Goal: Information Seeking & Learning: Learn about a topic

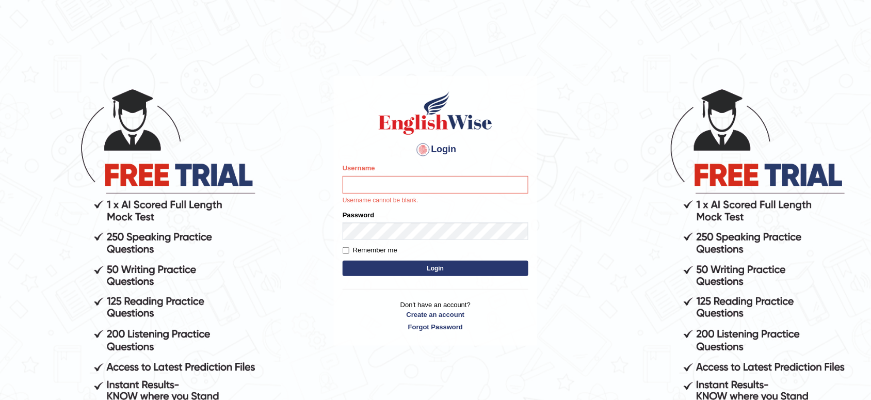
click at [400, 186] on input "Username" at bounding box center [436, 185] width 186 height 18
type input "musukwaluis1"
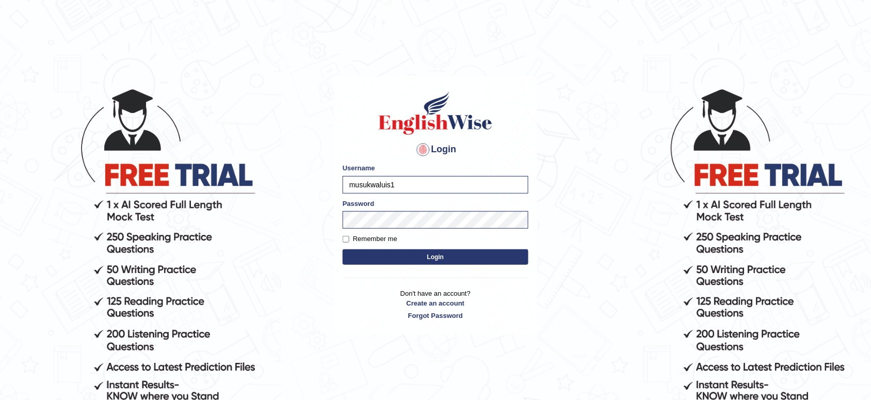
click at [430, 253] on button "Login" at bounding box center [436, 256] width 186 height 15
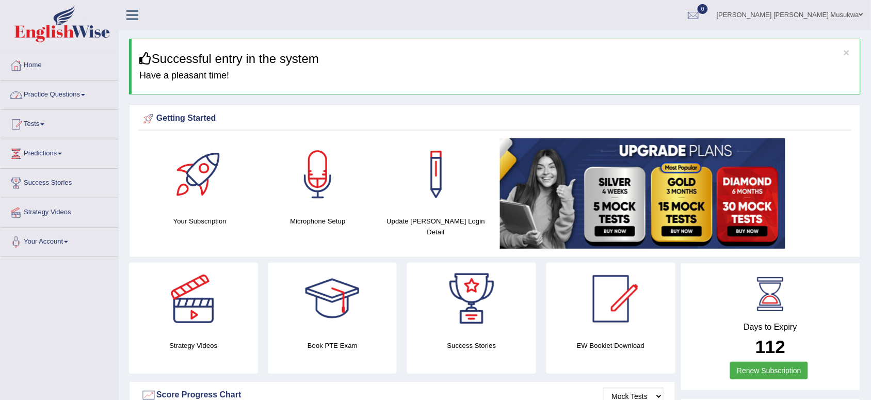
click at [58, 94] on link "Practice Questions" at bounding box center [60, 94] width 118 height 26
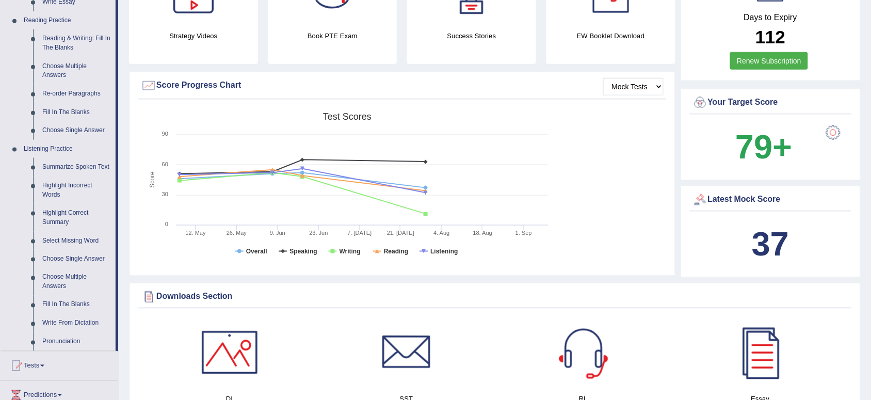
scroll to position [335, 0]
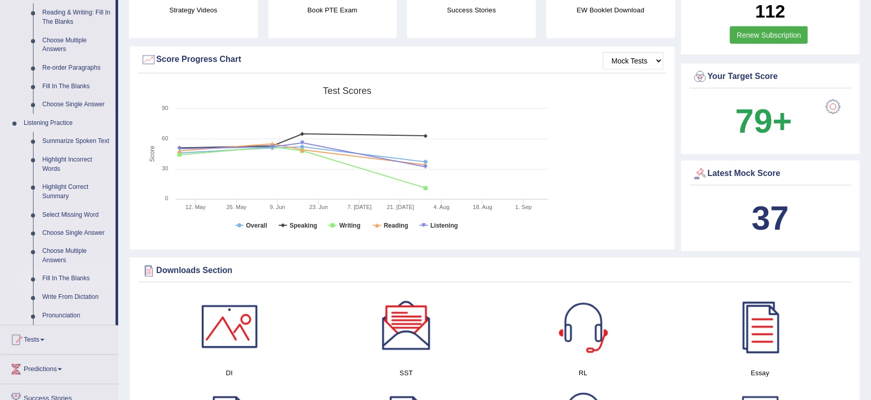
click at [68, 276] on link "Fill In The Blanks" at bounding box center [77, 279] width 78 height 19
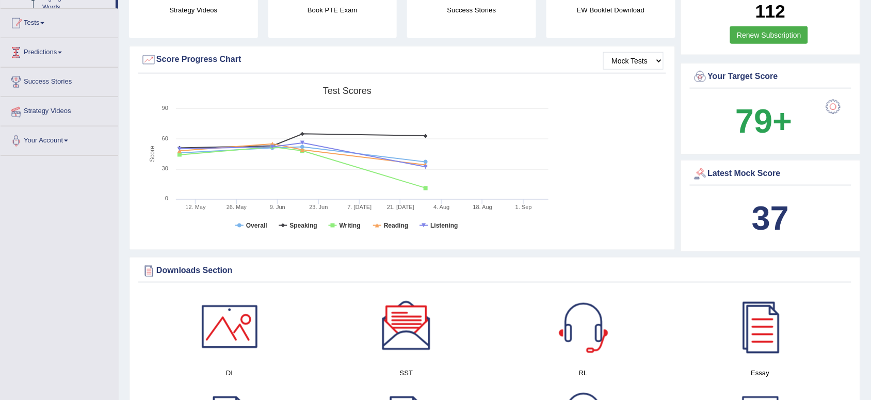
scroll to position [285, 0]
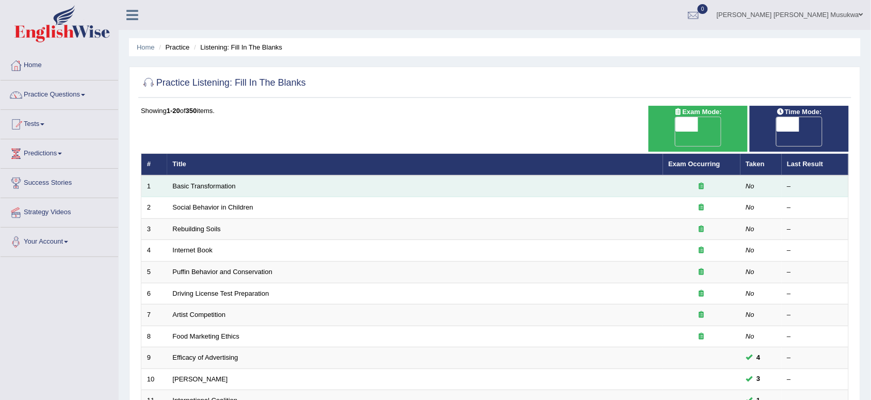
click at [202, 177] on td "Basic Transformation" at bounding box center [415, 186] width 496 height 22
click at [202, 182] on link "Basic Transformation" at bounding box center [204, 186] width 63 height 8
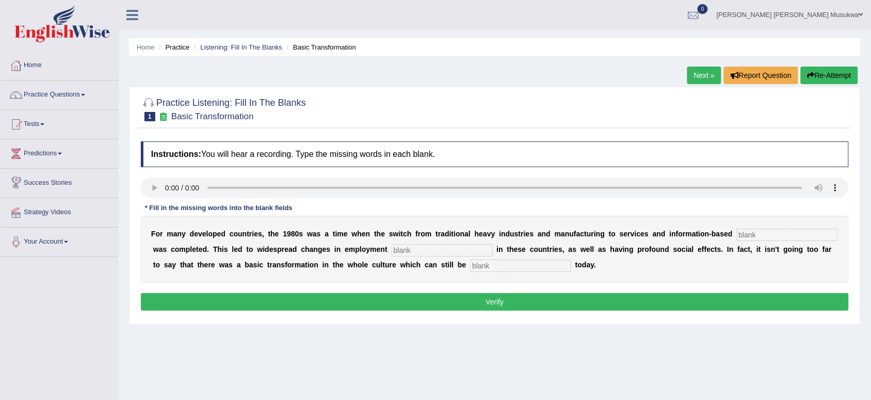
click at [135, 183] on div "Practice Listening: Fill In The Blanks 1 Basic Transformation Instructions: You…" at bounding box center [495, 206] width 732 height 238
click at [487, 263] on input "text" at bounding box center [520, 266] width 101 height 12
type input "absurb"
click at [438, 248] on input "text" at bounding box center [442, 250] width 101 height 12
type input "partin"
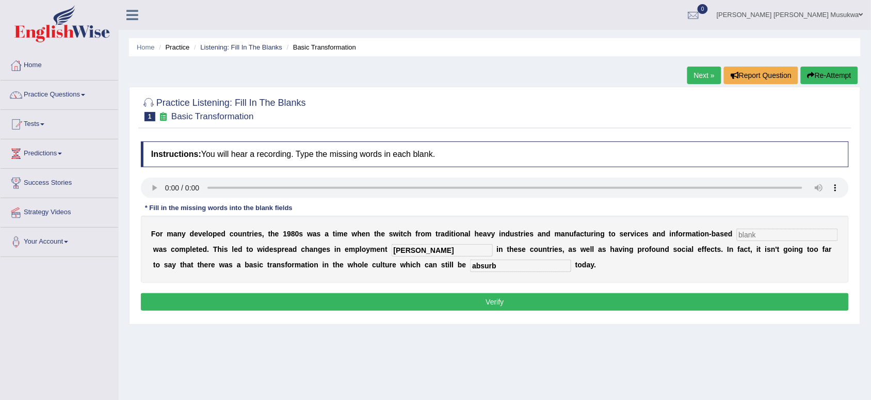
click at [749, 237] on input "text" at bounding box center [787, 235] width 101 height 12
type input "enterprise"
click at [517, 302] on button "Verify" at bounding box center [495, 302] width 708 height 18
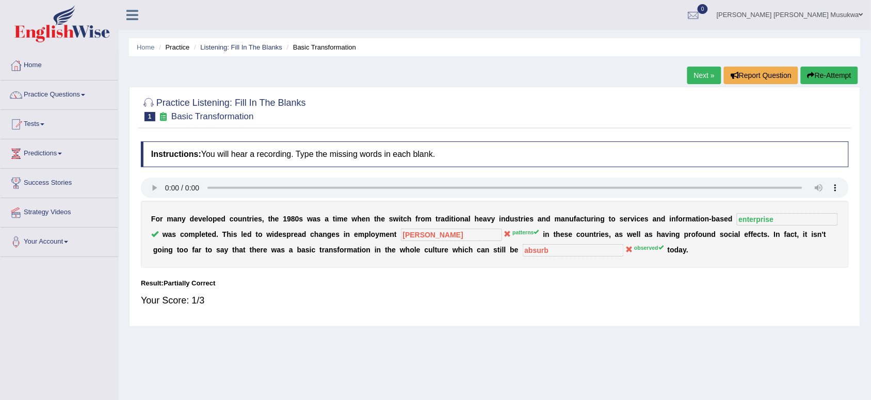
click at [815, 79] on button "Re-Attempt" at bounding box center [829, 76] width 57 height 18
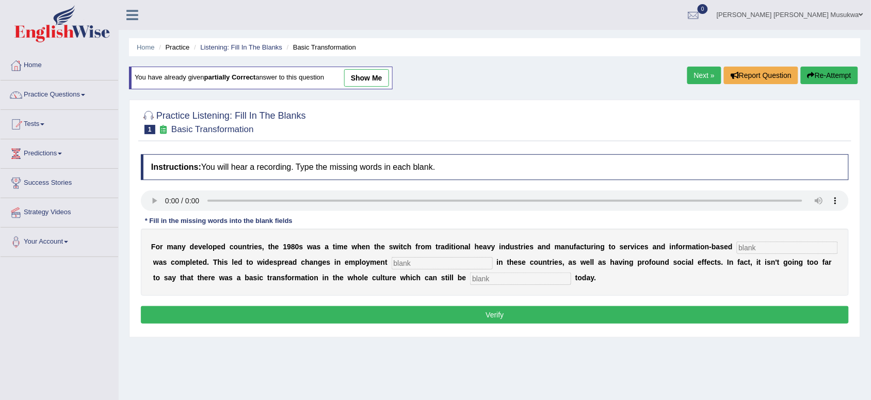
click at [169, 215] on div "Instructions: You will hear a recording. Type the missing words in each blank. …" at bounding box center [494, 240] width 713 height 183
click at [751, 250] on input "text" at bounding box center [787, 248] width 101 height 12
type input "exterprise"
click at [438, 260] on input "text" at bounding box center [442, 263] width 101 height 12
type input "patterns"
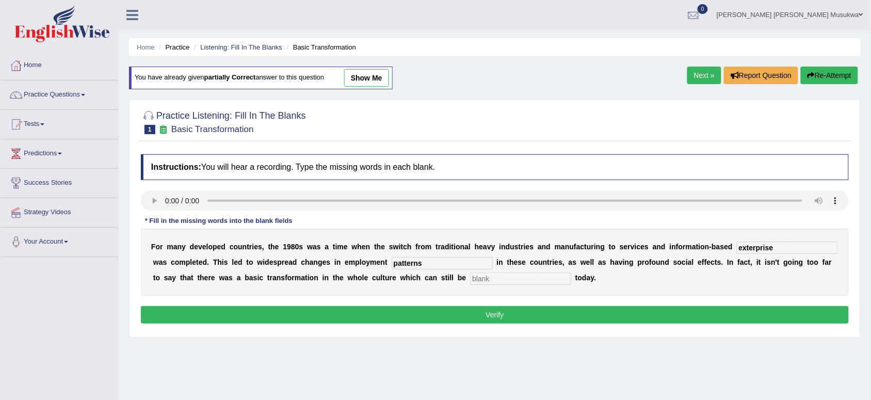
click at [492, 279] on input "text" at bounding box center [520, 278] width 101 height 12
type input "observed"
click at [524, 316] on button "Verify" at bounding box center [495, 315] width 708 height 18
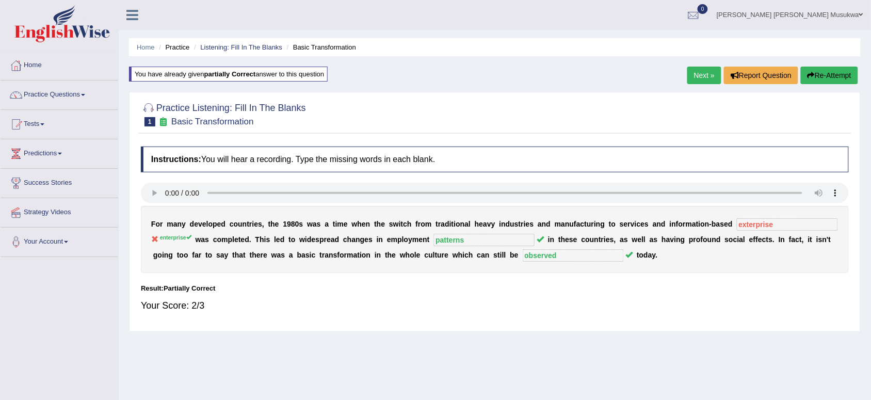
click at [827, 76] on button "Re-Attempt" at bounding box center [829, 76] width 57 height 18
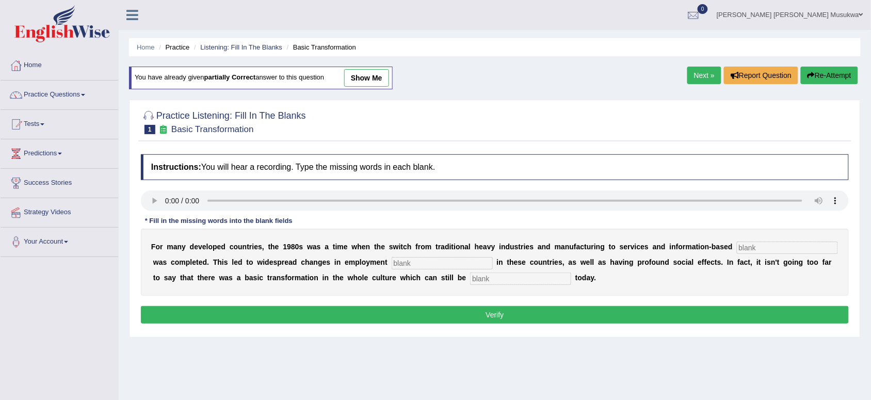
click at [765, 249] on input "text" at bounding box center [787, 248] width 101 height 12
type input "enterprise"
click at [447, 259] on input "text" at bounding box center [442, 263] width 101 height 12
type input "patterns"
click at [491, 275] on input "text" at bounding box center [520, 278] width 101 height 12
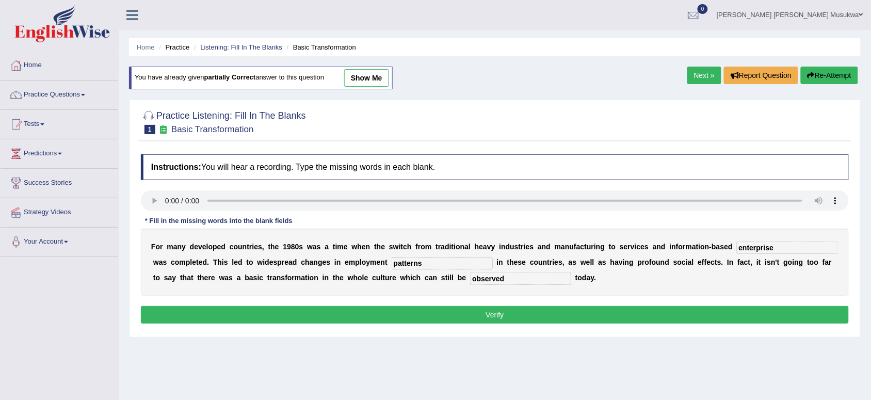
type input "observed"
click at [519, 320] on button "Verify" at bounding box center [495, 315] width 708 height 18
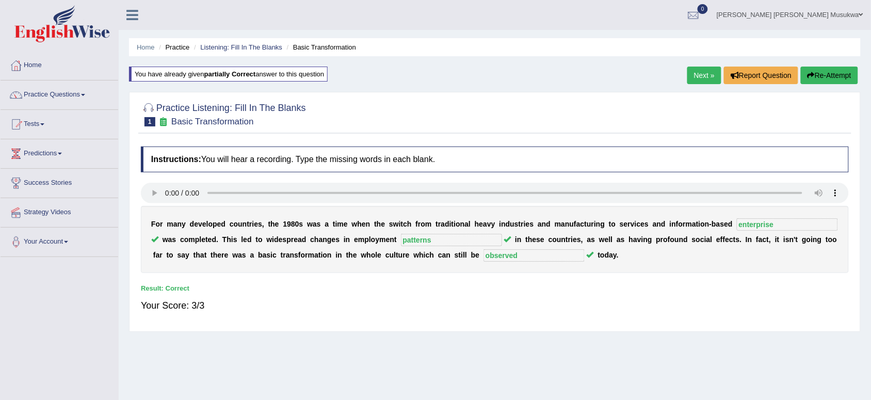
click at [696, 72] on link "Next »" at bounding box center [704, 76] width 34 height 18
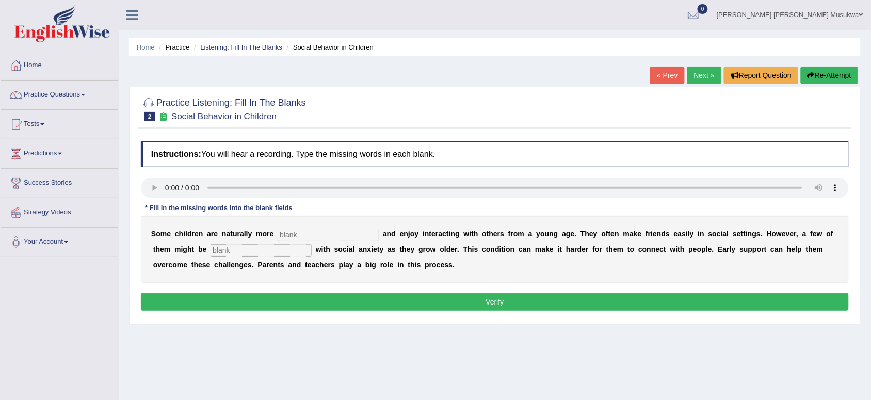
click at [296, 235] on input "text" at bounding box center [328, 235] width 101 height 12
type input "senseble"
drag, startPoint x: 234, startPoint y: 243, endPoint x: 238, endPoint y: 252, distance: 9.9
click at [238, 252] on div "S o m e c h i l d r e n a r e n a t u r a l l y m o r e senseble a n d e n j o …" at bounding box center [495, 249] width 708 height 67
click at [238, 252] on input "text" at bounding box center [261, 250] width 101 height 12
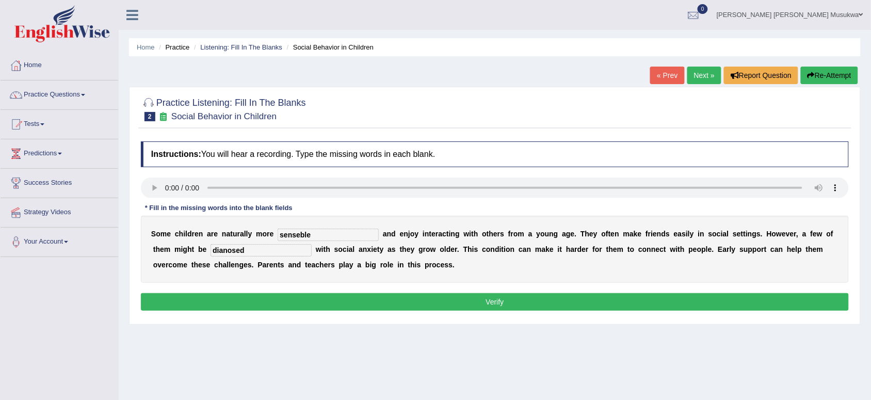
type input "dianosed"
click at [495, 299] on button "Verify" at bounding box center [495, 302] width 708 height 18
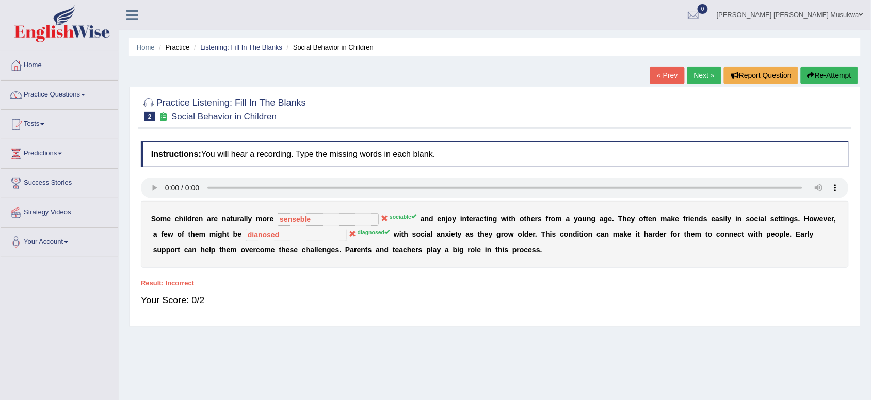
click at [825, 74] on button "Re-Attempt" at bounding box center [829, 76] width 57 height 18
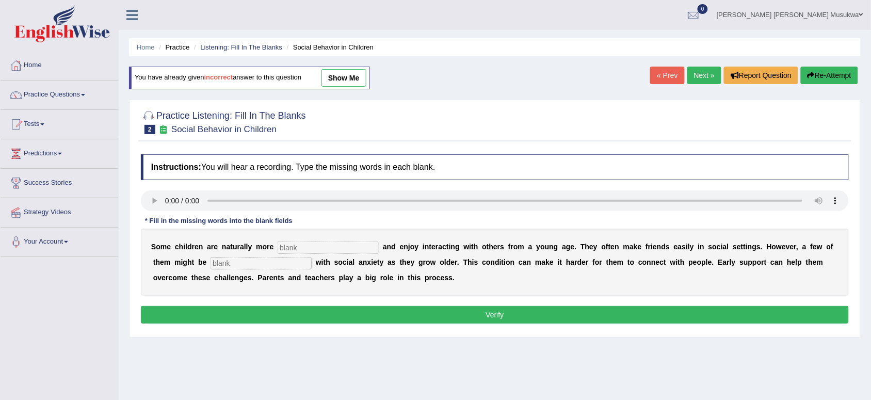
click at [304, 249] on input "text" at bounding box center [328, 248] width 101 height 12
type input "sociable"
click at [268, 261] on input "text" at bounding box center [261, 263] width 101 height 12
type input "diagnosed"
click at [439, 329] on div "Instructions: You will hear a recording. Type the missing words in each blank. …" at bounding box center [494, 240] width 713 height 183
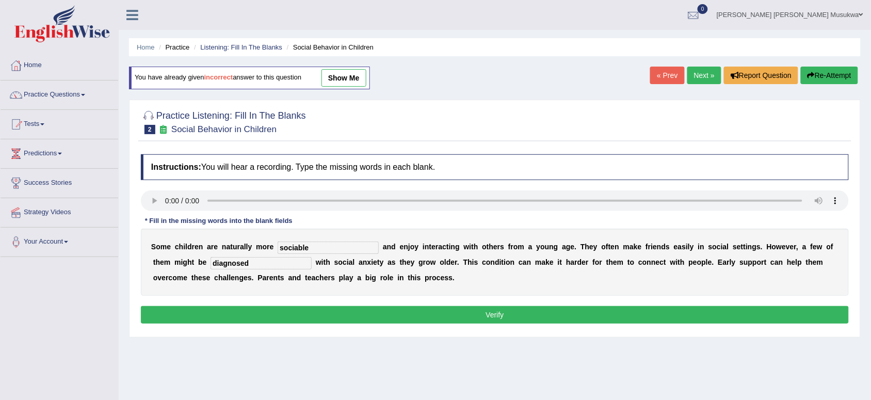
click at [470, 314] on button "Verify" at bounding box center [495, 315] width 708 height 18
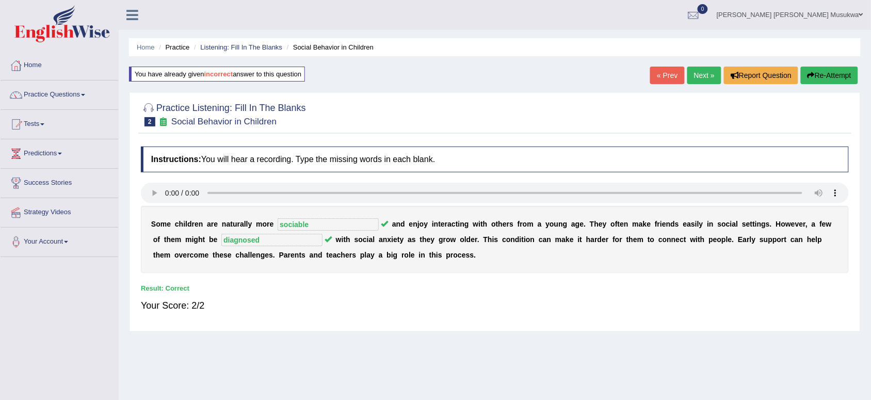
click at [695, 75] on link "Next »" at bounding box center [704, 76] width 34 height 18
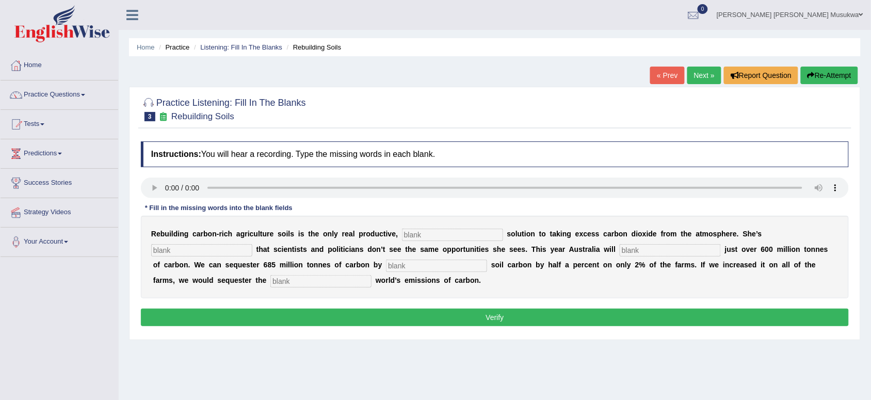
click at [427, 232] on input "text" at bounding box center [452, 235] width 101 height 12
click at [412, 267] on input "text" at bounding box center [436, 266] width 101 height 12
type input "increasing"
click at [446, 233] on input "text" at bounding box center [452, 235] width 101 height 12
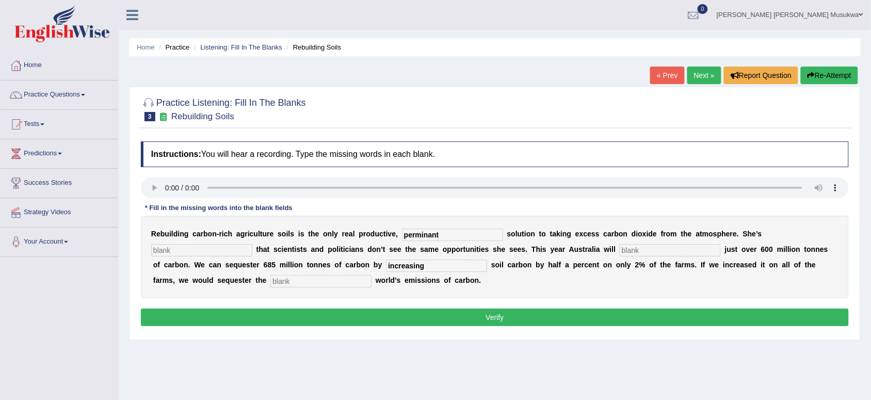
type input "perminant"
click at [184, 248] on input "text" at bounding box center [201, 250] width 101 height 12
type input "fo"
click at [643, 251] on input "text" at bounding box center [670, 250] width 101 height 12
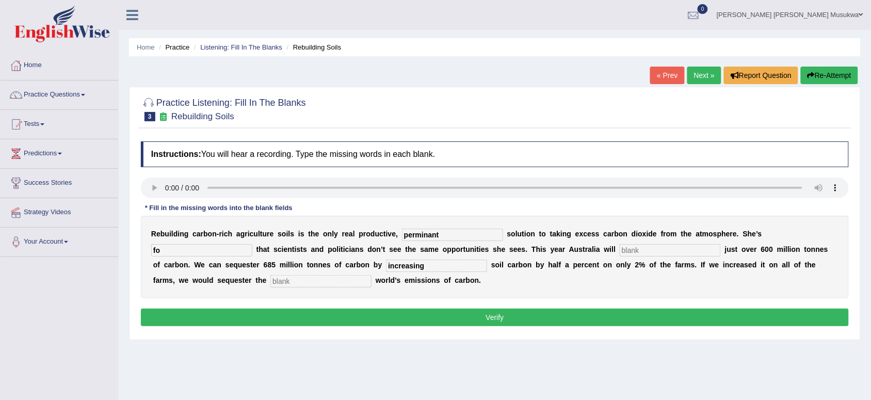
click at [643, 251] on input "text" at bounding box center [670, 250] width 101 height 12
click at [270, 280] on input "text" at bounding box center [320, 281] width 101 height 12
type input "whole"
click at [636, 246] on input "text" at bounding box center [670, 250] width 101 height 12
type input "emi"
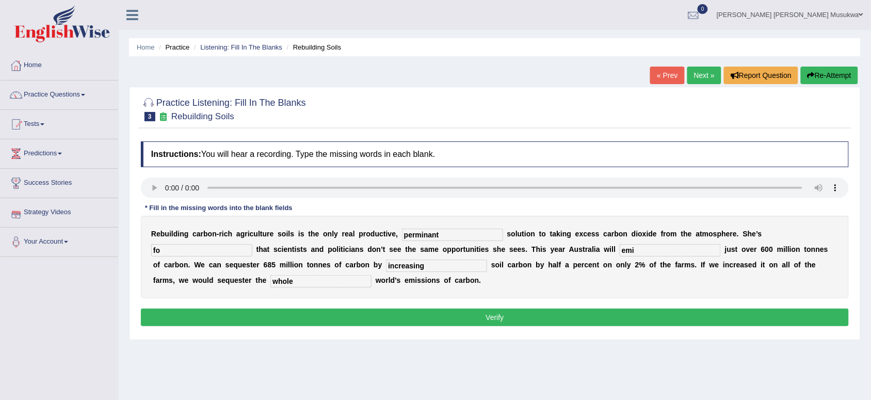
click at [158, 251] on input "fo" at bounding box center [201, 250] width 101 height 12
click at [161, 253] on input "fo" at bounding box center [201, 250] width 101 height 12
type input "f"
type input "forcetrated"
click at [638, 251] on input "emi" at bounding box center [670, 250] width 101 height 12
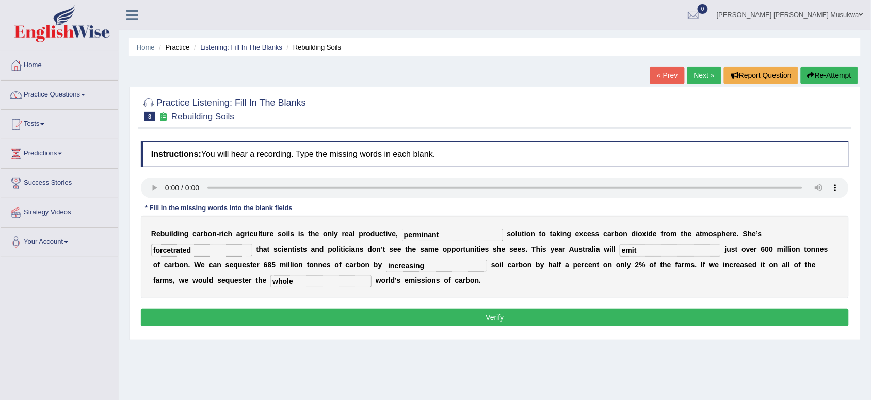
type input "emit"
click at [194, 249] on input "forcetrated" at bounding box center [201, 250] width 101 height 12
type input "furtracted"
click at [493, 319] on button "Verify" at bounding box center [495, 318] width 708 height 18
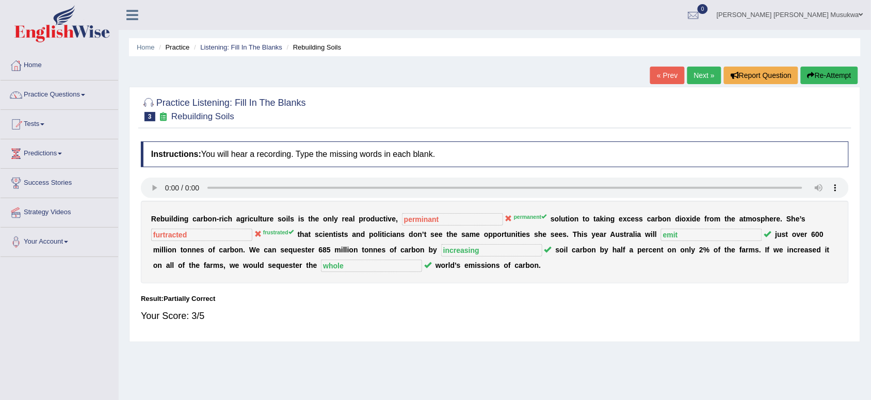
click at [839, 70] on button "Re-Attempt" at bounding box center [829, 76] width 57 height 18
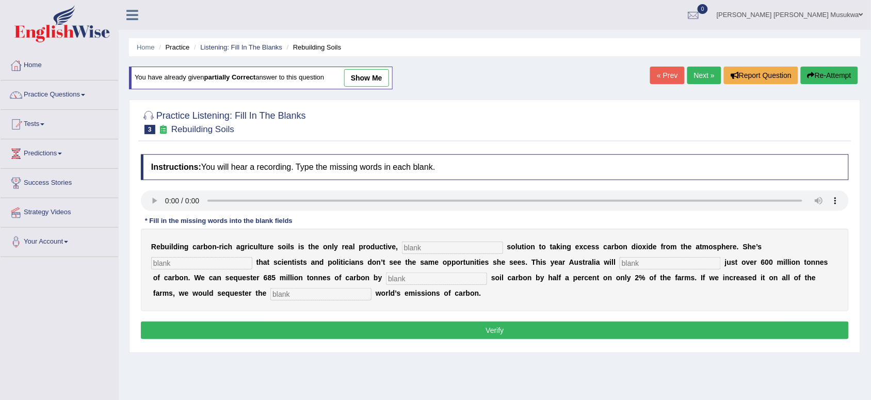
click at [415, 246] on input "text" at bounding box center [452, 248] width 101 height 12
type input "permanent"
click at [167, 260] on input "text" at bounding box center [201, 263] width 101 height 12
type input "frustrated"
click at [646, 266] on input "text" at bounding box center [670, 263] width 101 height 12
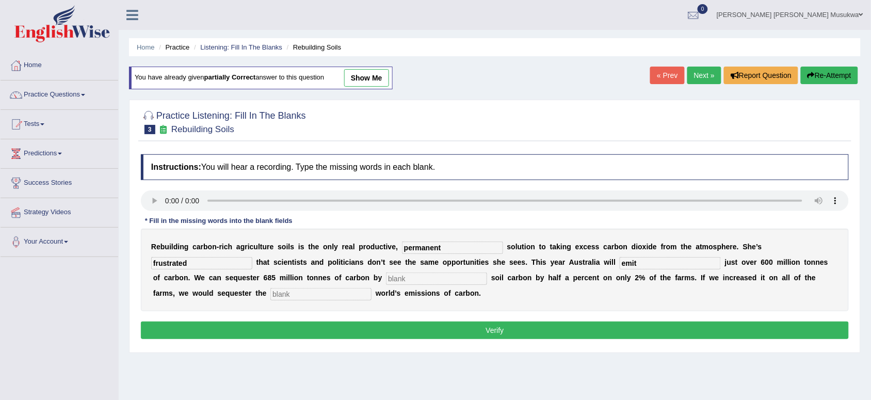
type input "emit"
click at [395, 277] on input "text" at bounding box center [436, 278] width 101 height 12
type input "increasing"
click at [279, 293] on input "text" at bounding box center [320, 294] width 101 height 12
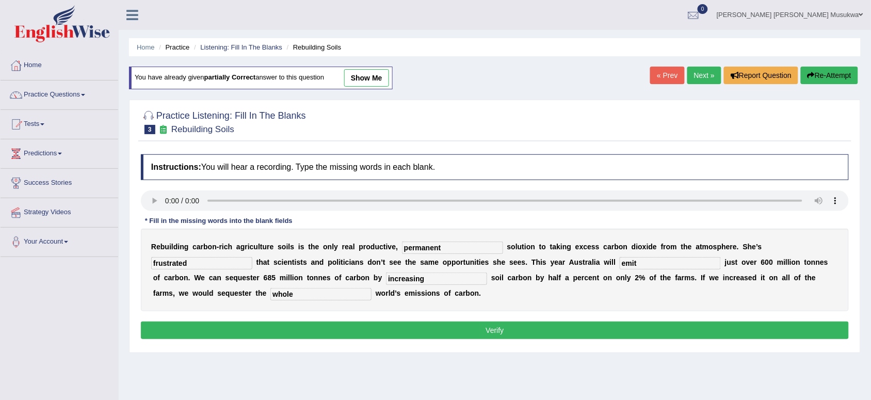
type input "whole"
click at [406, 331] on button "Verify" at bounding box center [495, 331] width 708 height 18
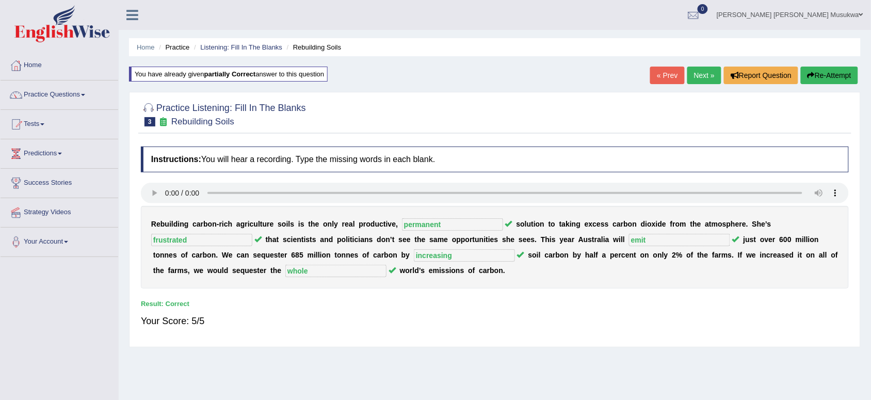
click at [693, 73] on link "Next »" at bounding box center [704, 76] width 34 height 18
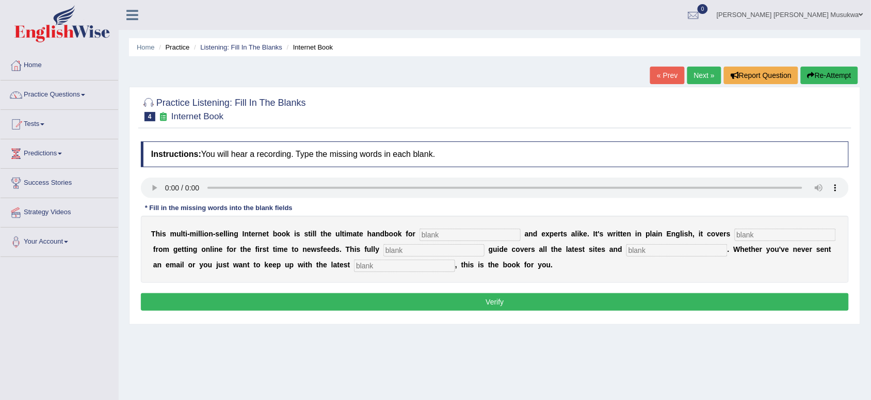
click at [367, 264] on input "text" at bounding box center [404, 266] width 101 height 12
type input "development"
click at [755, 233] on input "text" at bounding box center [785, 235] width 101 height 12
click at [750, 235] on input "everthing" at bounding box center [785, 235] width 101 height 12
type input "everything"
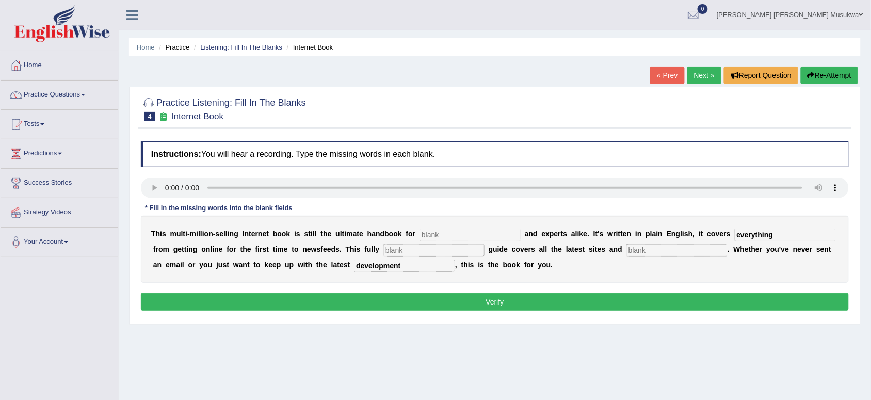
click at [435, 237] on input "text" at bounding box center [470, 235] width 101 height 12
type input "no"
click at [426, 256] on input "text" at bounding box center [433, 250] width 101 height 12
type input "revaces"
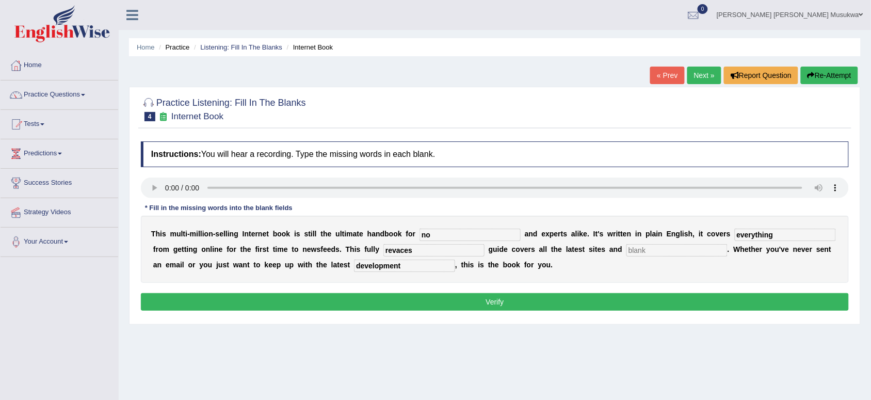
click at [432, 235] on input "no" at bounding box center [470, 235] width 101 height 12
click at [642, 246] on input "text" at bounding box center [677, 250] width 101 height 12
click at [638, 251] on input "crasis" at bounding box center [677, 250] width 101 height 12
type input "crisis"
click at [402, 249] on input "revaces" at bounding box center [433, 250] width 101 height 12
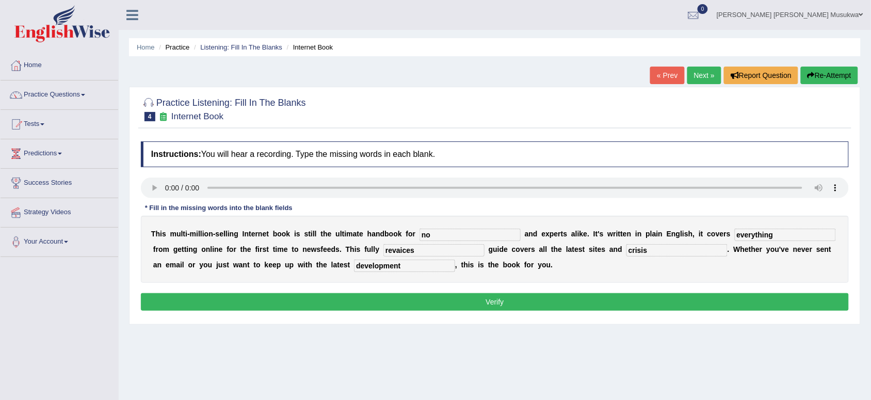
type input "revaices"
click at [434, 237] on input "no" at bounding box center [470, 235] width 101 height 12
click at [489, 306] on button "Verify" at bounding box center [495, 302] width 708 height 18
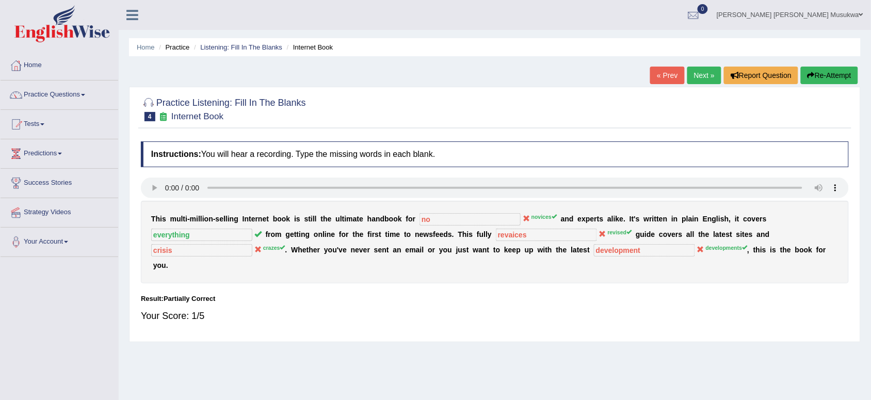
click at [821, 70] on button "Re-Attempt" at bounding box center [829, 76] width 57 height 18
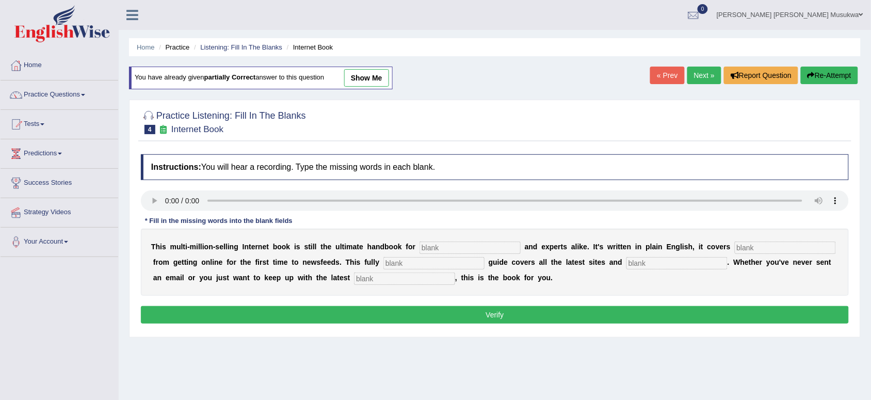
click at [434, 249] on input "text" at bounding box center [470, 248] width 101 height 12
type input "novices"
click at [753, 247] on input "text" at bounding box center [785, 248] width 101 height 12
type input "everything"
click at [458, 267] on input "text" at bounding box center [433, 263] width 101 height 12
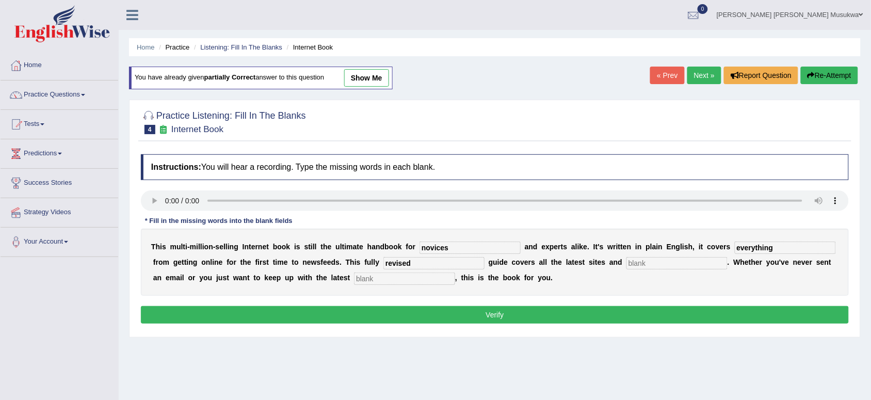
type input "revised"
click at [661, 264] on input "text" at bounding box center [677, 263] width 101 height 12
type input "crazes"
click at [412, 284] on input "text" at bounding box center [404, 278] width 101 height 12
type input "developments"
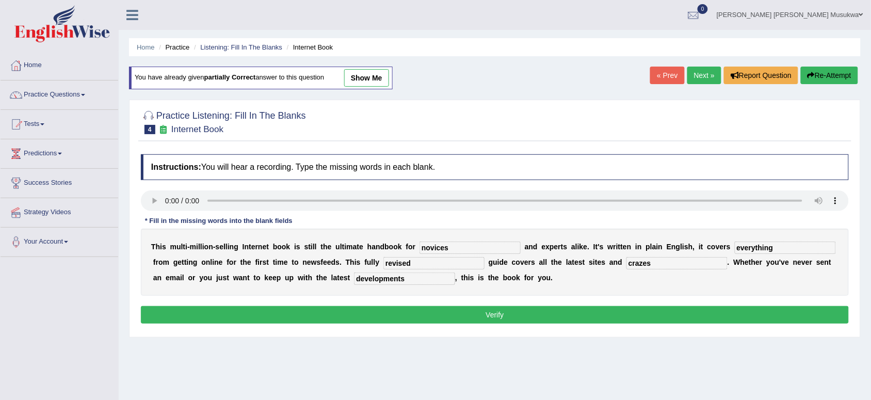
click at [498, 317] on button "Verify" at bounding box center [495, 315] width 708 height 18
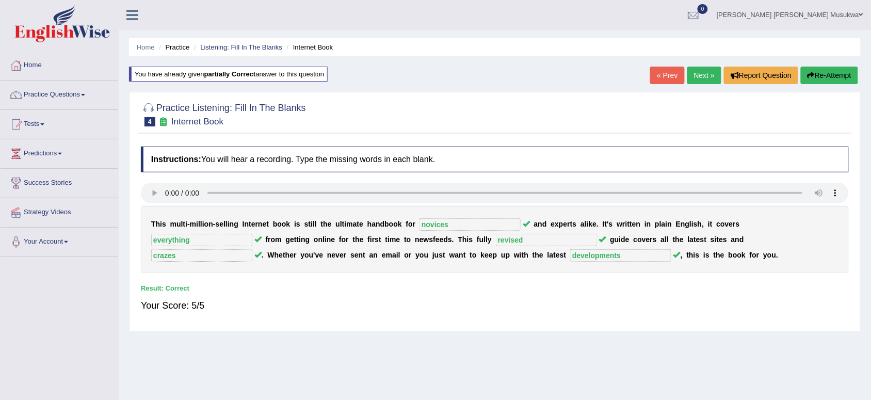
click at [701, 69] on link "Next »" at bounding box center [704, 76] width 34 height 18
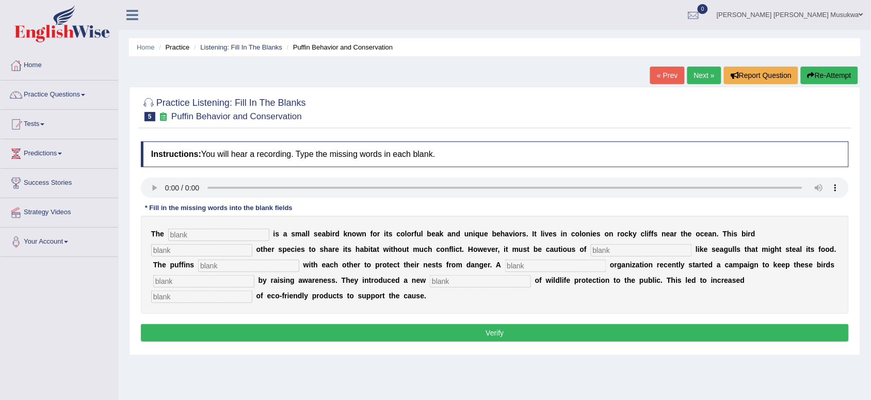
click at [190, 256] on input "text" at bounding box center [201, 250] width 101 height 12
type input "allow"
click at [529, 271] on input "text" at bounding box center [555, 266] width 101 height 12
click at [515, 266] on input "coperate" at bounding box center [555, 266] width 101 height 12
type input "co-operate"
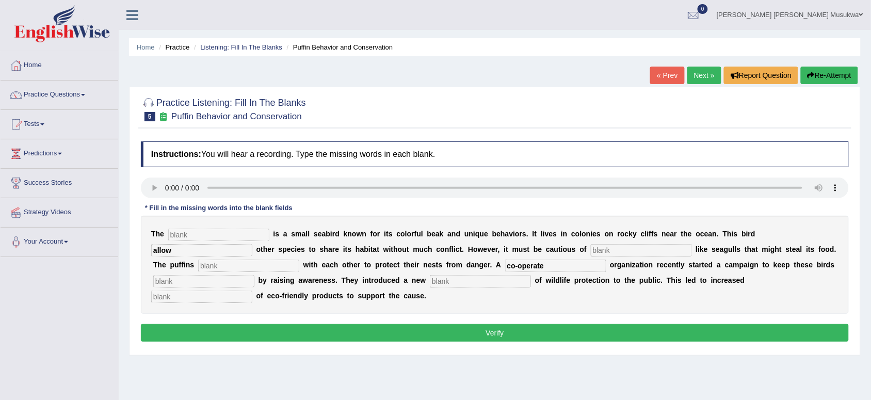
click at [188, 239] on input "text" at bounding box center [218, 235] width 101 height 12
type input "pafie"
click at [225, 262] on input "text" at bounding box center [248, 266] width 101 height 12
type input "coperate"
click at [188, 235] on input "pafie" at bounding box center [218, 235] width 101 height 12
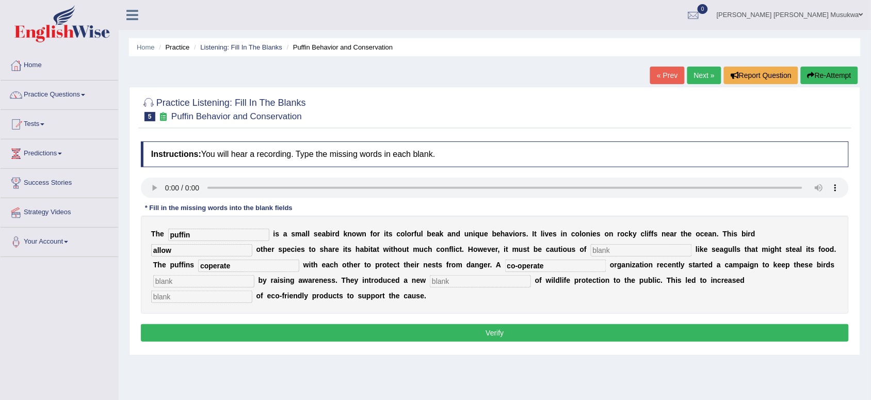
type input "puffin"
click at [600, 250] on input "text" at bounding box center [641, 250] width 101 height 12
type input "p"
click at [186, 283] on input "text" at bounding box center [203, 281] width 101 height 12
type input "safe"
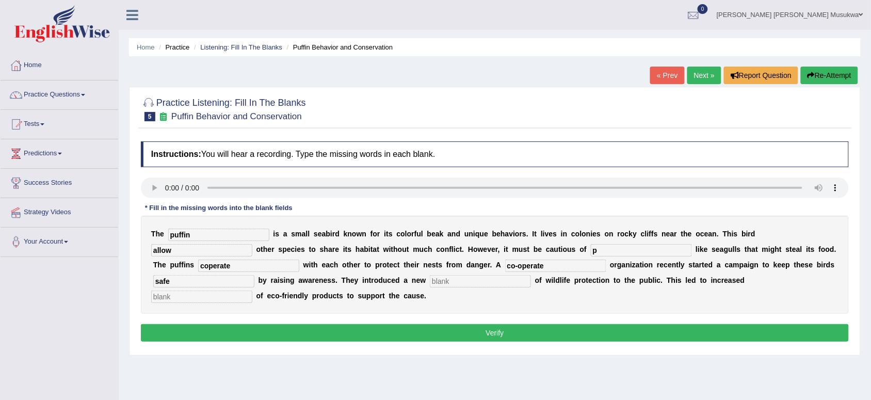
drag, startPoint x: 416, startPoint y: 288, endPoint x: 371, endPoint y: 293, distance: 45.7
click at [371, 293] on div "T h e puffin i s a s m a l l s e a b i r d k n o w n f o r i t s c o l o r f u …" at bounding box center [495, 265] width 708 height 98
click at [212, 293] on input "text" at bounding box center [201, 297] width 101 height 12
click at [483, 270] on div "T h e puffin i s a s m a l l s e a b i r d k n o w n f o r i t s c o l o r f u …" at bounding box center [495, 265] width 708 height 98
drag, startPoint x: 482, startPoint y: 272, endPoint x: 454, endPoint y: 284, distance: 29.6
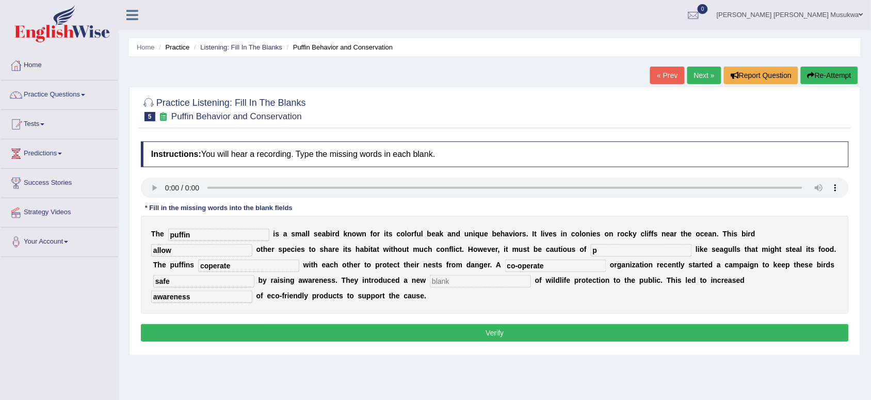
click at [454, 284] on div "T h e puffin i s a s m a l l s e a b i r d k n o w n f o r i t s c o l o r f u …" at bounding box center [495, 265] width 708 height 98
click at [454, 284] on input "text" at bounding box center [480, 281] width 101 height 12
click at [195, 299] on input "awareness" at bounding box center [201, 297] width 101 height 12
type input "a"
click at [181, 298] on input "consumtion" at bounding box center [201, 297] width 101 height 12
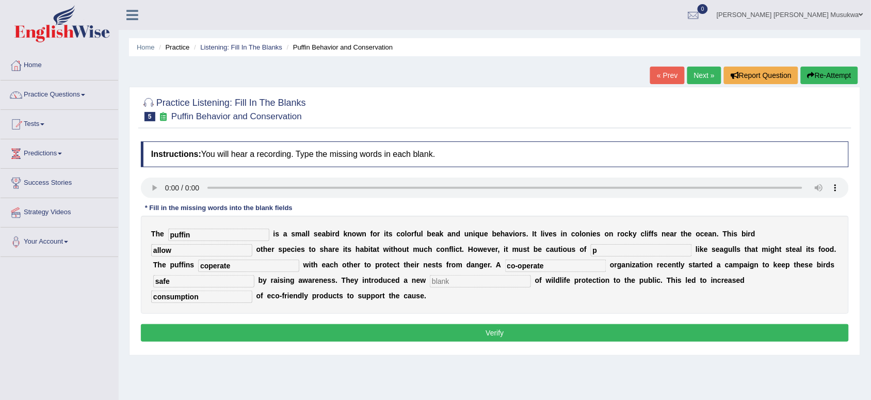
type input "consumption"
click at [440, 277] on input "text" at bounding box center [480, 281] width 101 height 12
drag, startPoint x: 442, startPoint y: 283, endPoint x: 503, endPoint y: 342, distance: 85.0
click at [503, 342] on div "Instructions: You will hear a recording. Type the missing words in each blank. …" at bounding box center [494, 243] width 713 height 214
type input "conception"
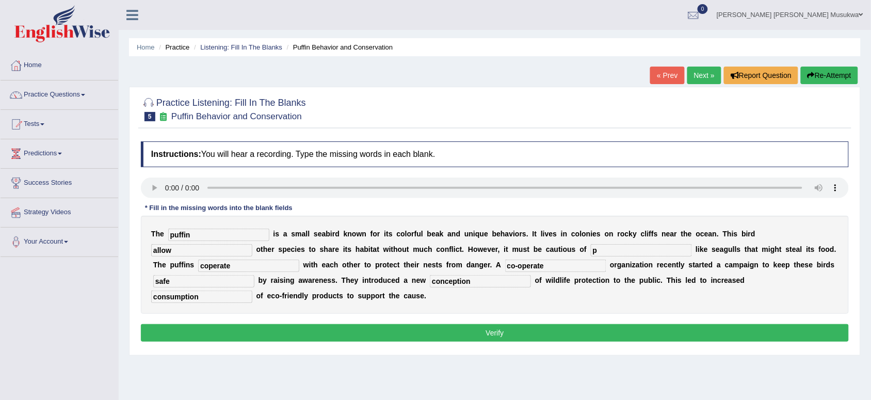
click at [486, 300] on div "T h e puffin i s a s m a l l s e a b i r d k n o w n f o r i t s c o l o r f u …" at bounding box center [495, 265] width 708 height 98
click at [495, 334] on button "Verify" at bounding box center [495, 333] width 708 height 18
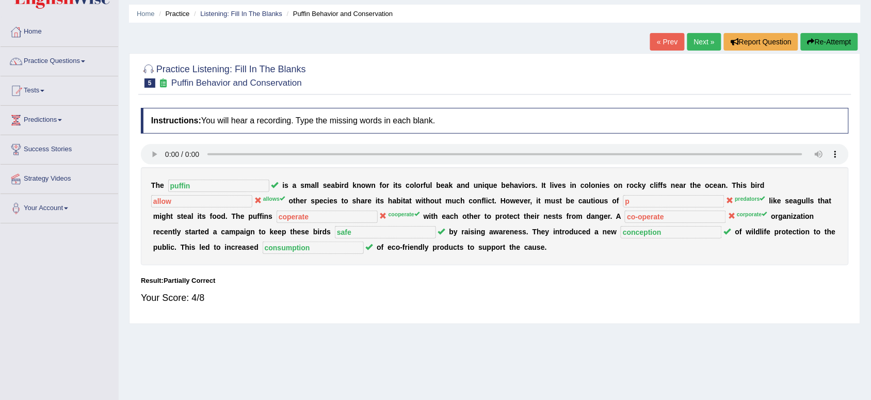
scroll to position [52, 0]
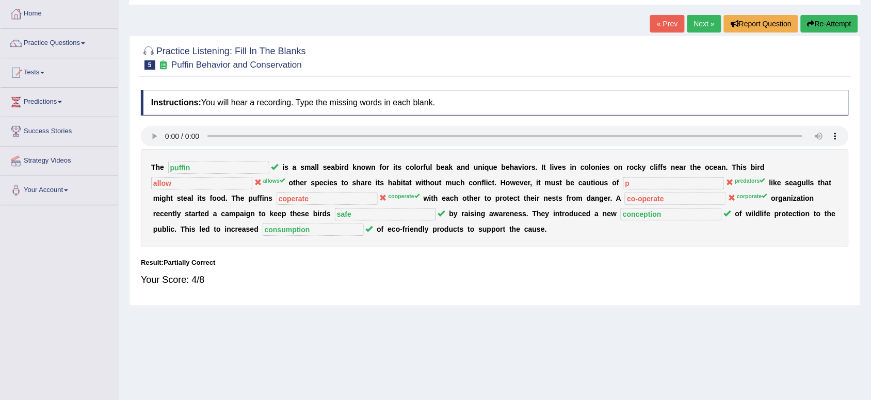
click at [809, 21] on icon "button" at bounding box center [811, 23] width 7 height 7
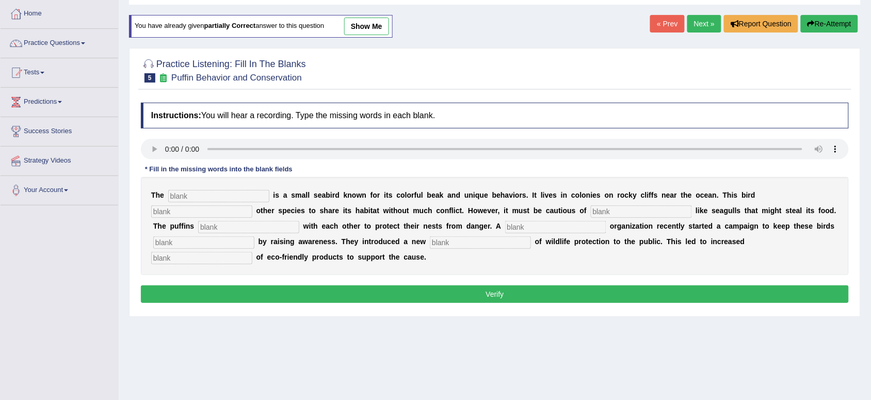
click at [179, 197] on input "text" at bounding box center [218, 196] width 101 height 12
type input "puffin"
click at [179, 209] on input "text" at bounding box center [201, 211] width 101 height 12
type input "allows"
click at [610, 211] on input "text" at bounding box center [641, 211] width 101 height 12
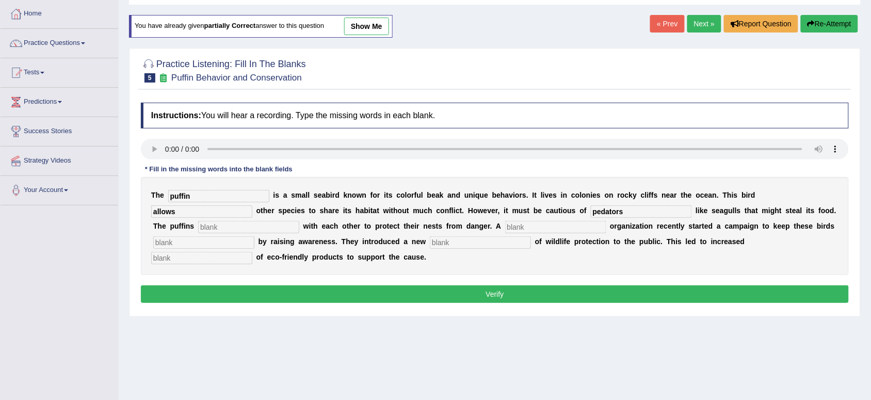
type input "pedators"
click at [254, 222] on input "text" at bounding box center [248, 227] width 101 height 12
type input "cooperate"
click at [525, 226] on input "text" at bounding box center [555, 227] width 101 height 12
type input "corporate"
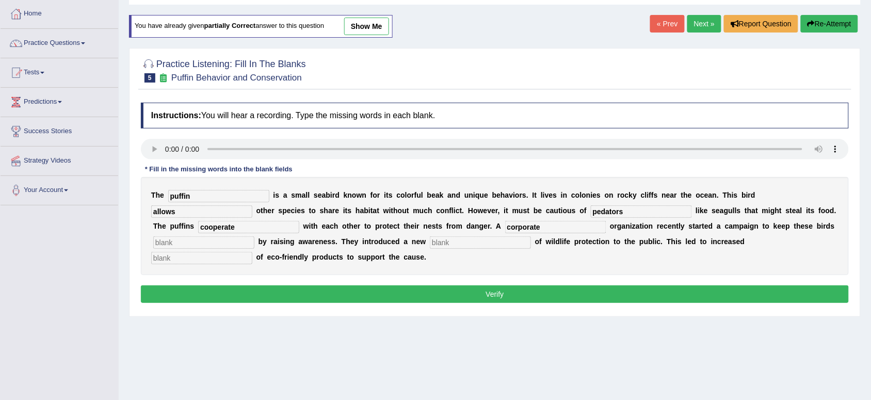
click at [171, 243] on input "text" at bounding box center [203, 242] width 101 height 12
type input "safe"
click at [442, 240] on input "text" at bounding box center [480, 242] width 101 height 12
type input "conception"
click at [195, 262] on input "text" at bounding box center [201, 258] width 101 height 12
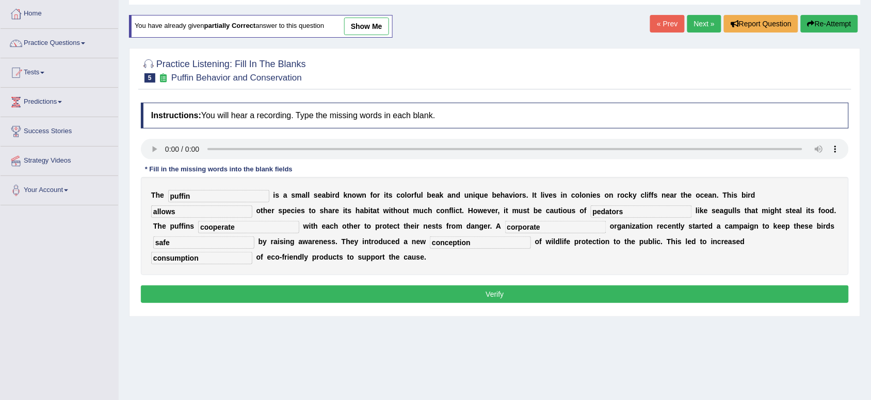
type input "consumption"
click at [496, 295] on button "Verify" at bounding box center [495, 294] width 708 height 18
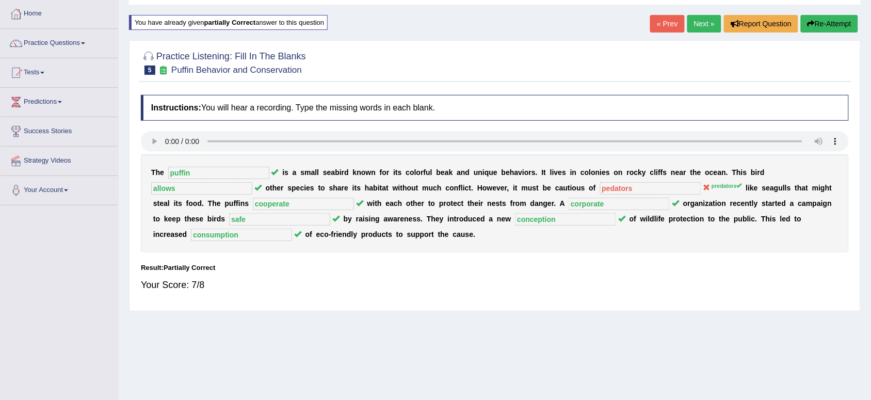
click at [829, 26] on button "Re-Attempt" at bounding box center [829, 24] width 57 height 18
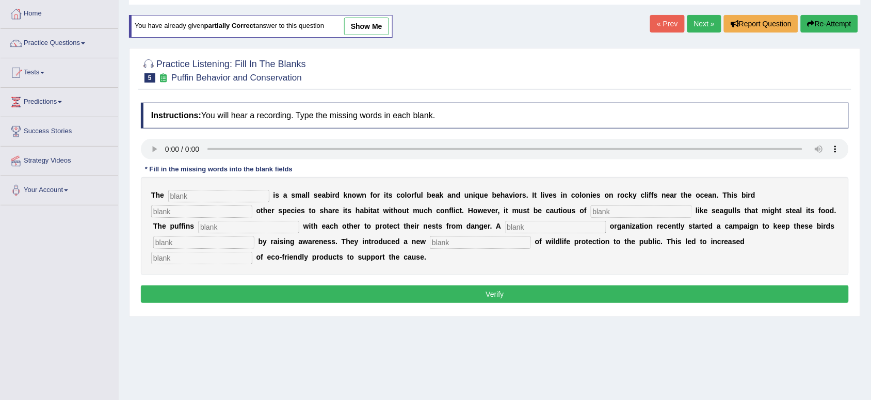
click at [173, 197] on input "text" at bounding box center [218, 196] width 101 height 12
type input "puffin"
click at [193, 208] on input "text" at bounding box center [201, 211] width 101 height 12
type input "aloows"
click at [610, 213] on input "text" at bounding box center [641, 211] width 101 height 12
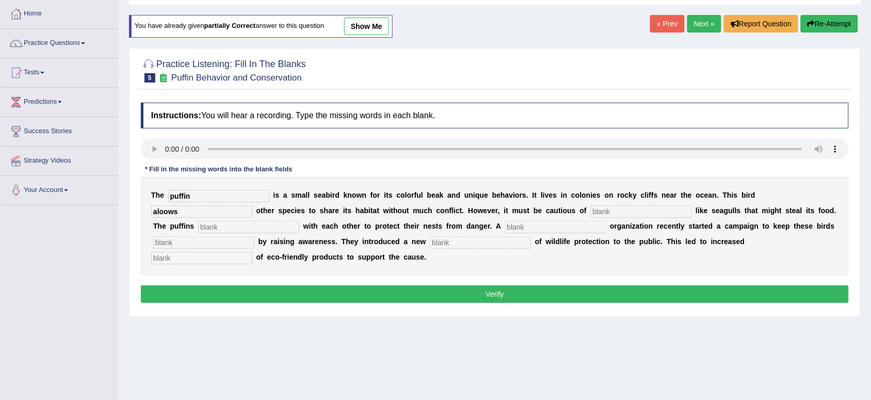
click at [610, 213] on input "text" at bounding box center [641, 211] width 101 height 12
click at [609, 213] on input "text" at bounding box center [641, 211] width 101 height 12
type input "preda"
click at [223, 231] on input "text" at bounding box center [248, 227] width 101 height 12
type input "cooperate"
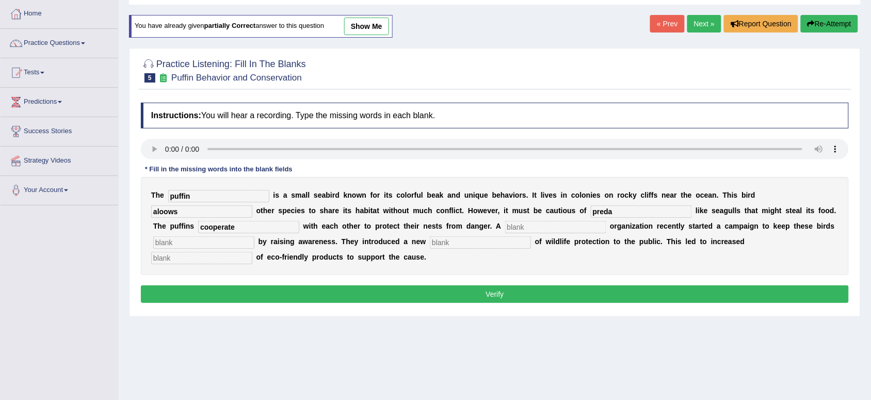
click at [533, 228] on input "text" at bounding box center [555, 227] width 101 height 12
type input "coporate"
click at [219, 244] on input "text" at bounding box center [203, 242] width 101 height 12
type input "safe"
click at [463, 244] on input "text" at bounding box center [480, 242] width 101 height 12
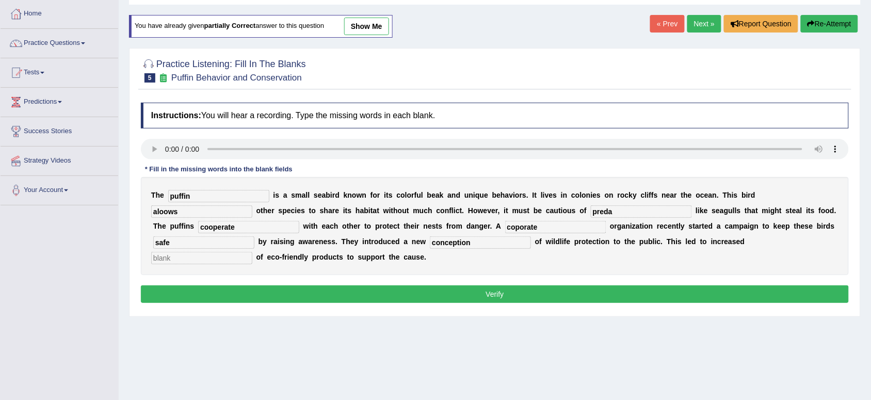
type input "conception"
click at [207, 259] on input "text" at bounding box center [201, 258] width 101 height 12
type input "consumption"
click at [615, 215] on input "preda" at bounding box center [641, 211] width 101 height 12
type input "predators"
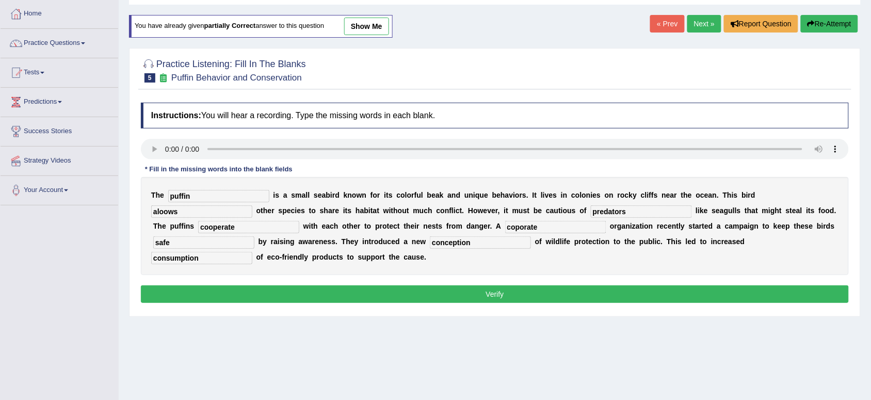
click at [494, 293] on button "Verify" at bounding box center [495, 294] width 708 height 18
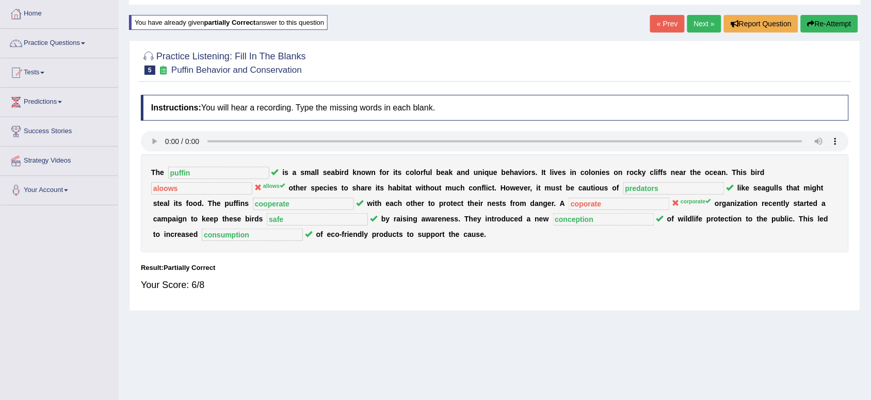
click at [830, 21] on button "Re-Attempt" at bounding box center [829, 24] width 57 height 18
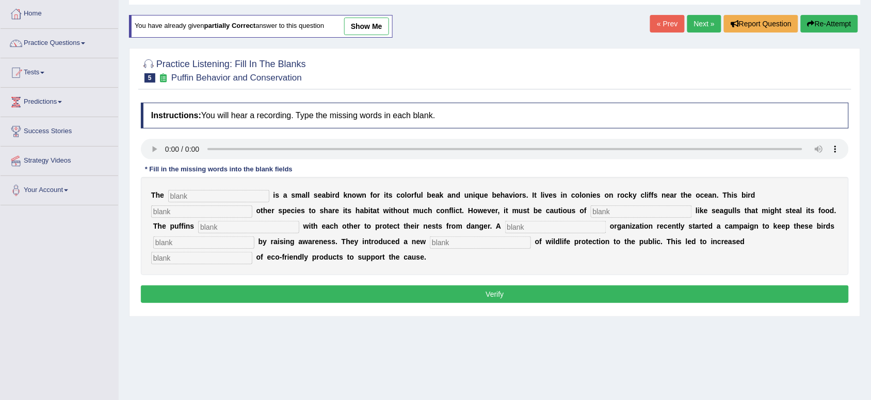
click at [180, 193] on input "text" at bounding box center [218, 196] width 101 height 12
type input "puffin"
click at [204, 207] on input "text" at bounding box center [201, 211] width 101 height 12
type input "allows"
click at [597, 211] on input "text" at bounding box center [641, 211] width 101 height 12
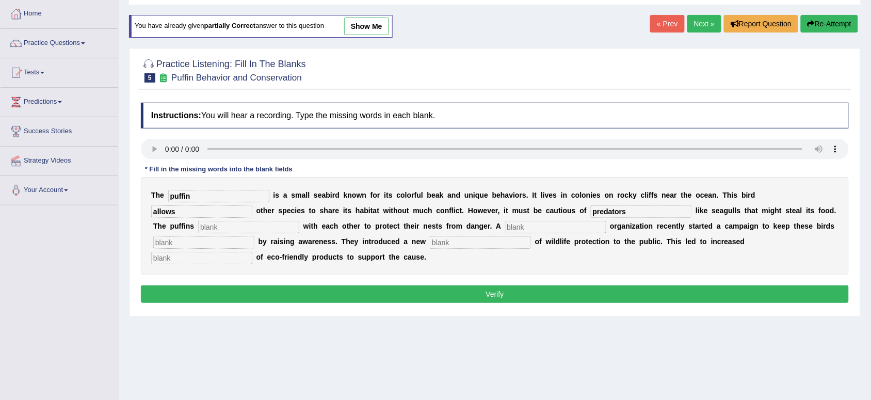
type input "predators"
click at [266, 231] on input "text" at bounding box center [248, 227] width 101 height 12
type input "cooperate"
click at [512, 223] on input "text" at bounding box center [555, 227] width 101 height 12
type input "corporate"
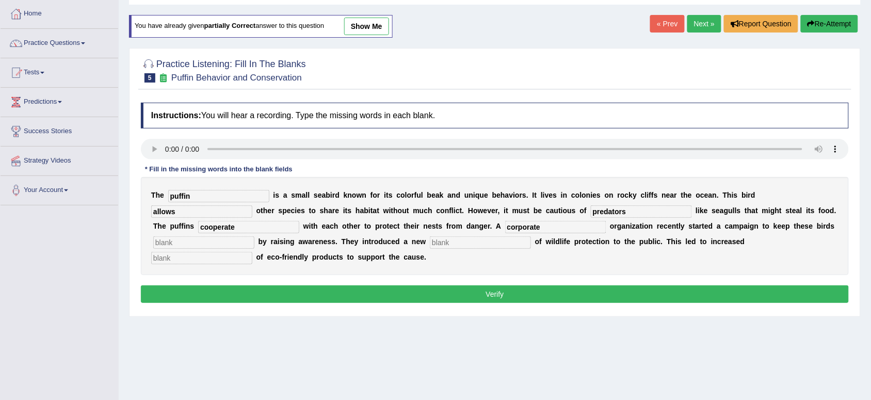
click at [221, 244] on input "text" at bounding box center [203, 242] width 101 height 12
type input "safe"
click at [436, 240] on input "text" at bounding box center [480, 242] width 101 height 12
type input "conception"
click at [215, 256] on input "text" at bounding box center [201, 258] width 101 height 12
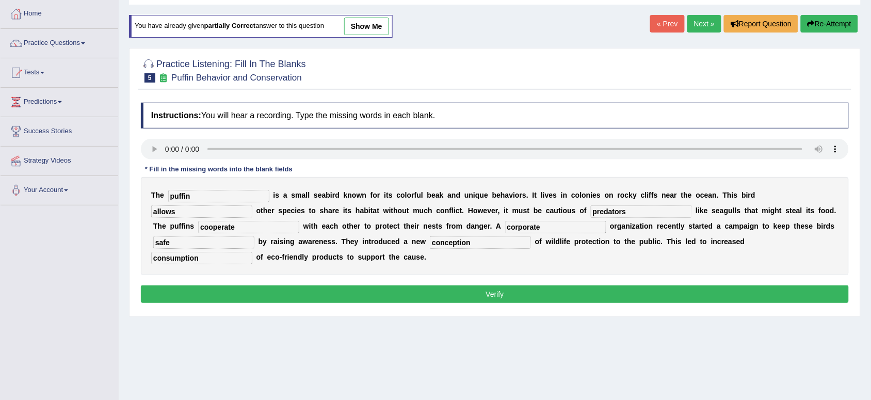
type input "consumption"
click at [380, 298] on button "Verify" at bounding box center [495, 294] width 708 height 18
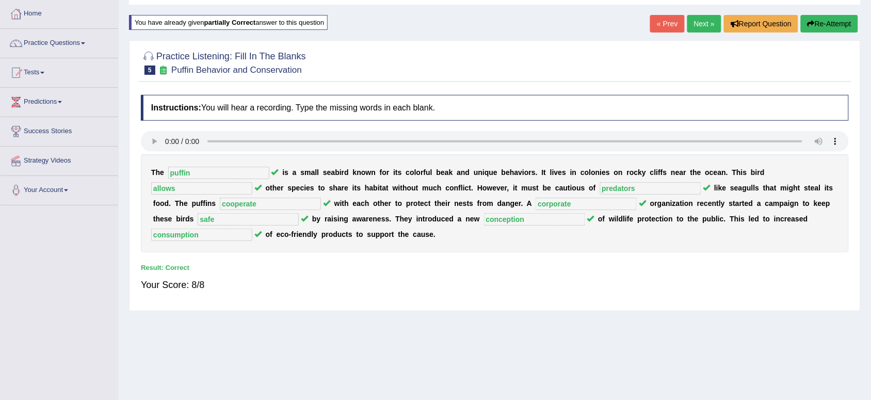
click at [381, 298] on div "Instructions: You will hear a recording. Type the missing words in each blank. …" at bounding box center [494, 198] width 713 height 216
